Goal: Information Seeking & Learning: Learn about a topic

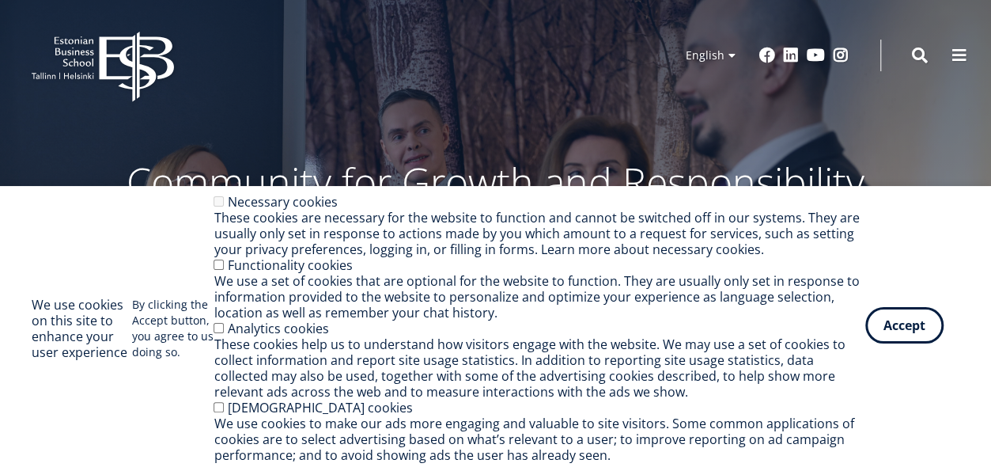
click at [917, 327] on button "Accept" at bounding box center [904, 325] width 78 height 36
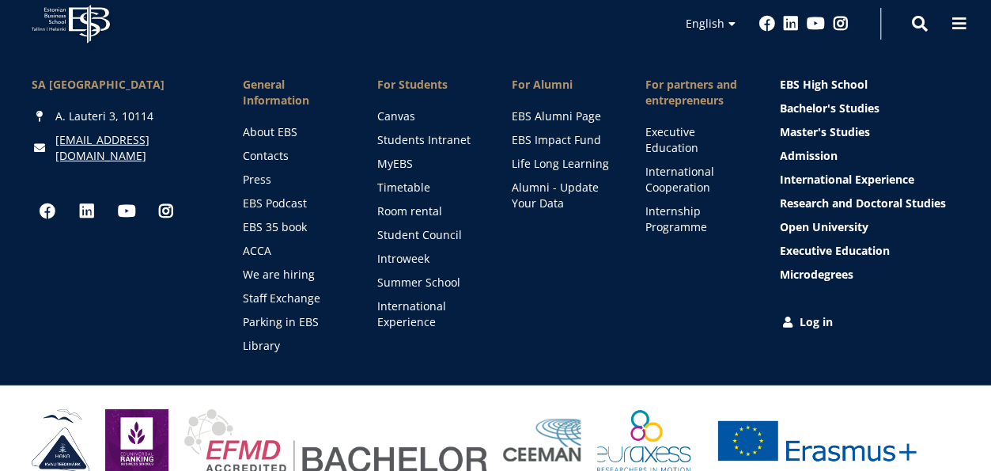
scroll to position [2282, 0]
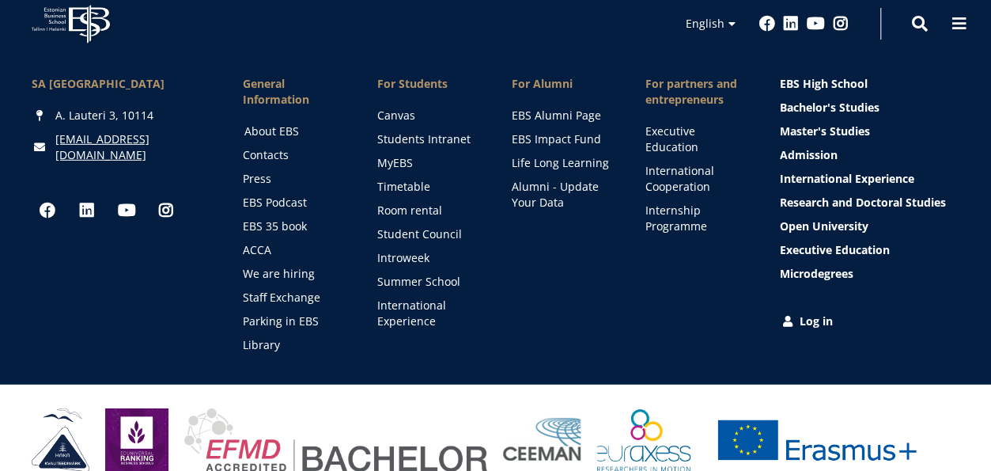
click at [264, 123] on link "About EBS" at bounding box center [295, 131] width 103 height 16
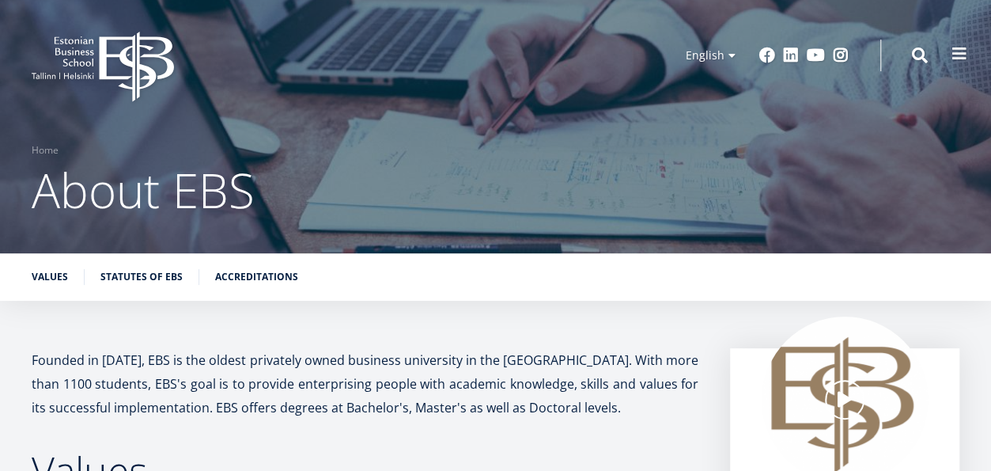
click at [958, 49] on span at bounding box center [959, 54] width 16 height 16
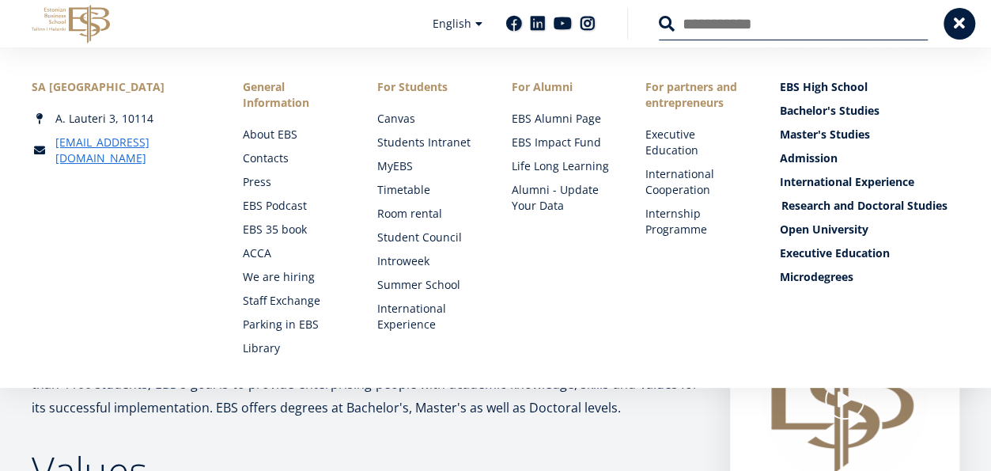
click at [860, 203] on link "Research and Doctoral Studies" at bounding box center [871, 206] width 180 height 16
